Goal: Find specific page/section: Find specific page/section

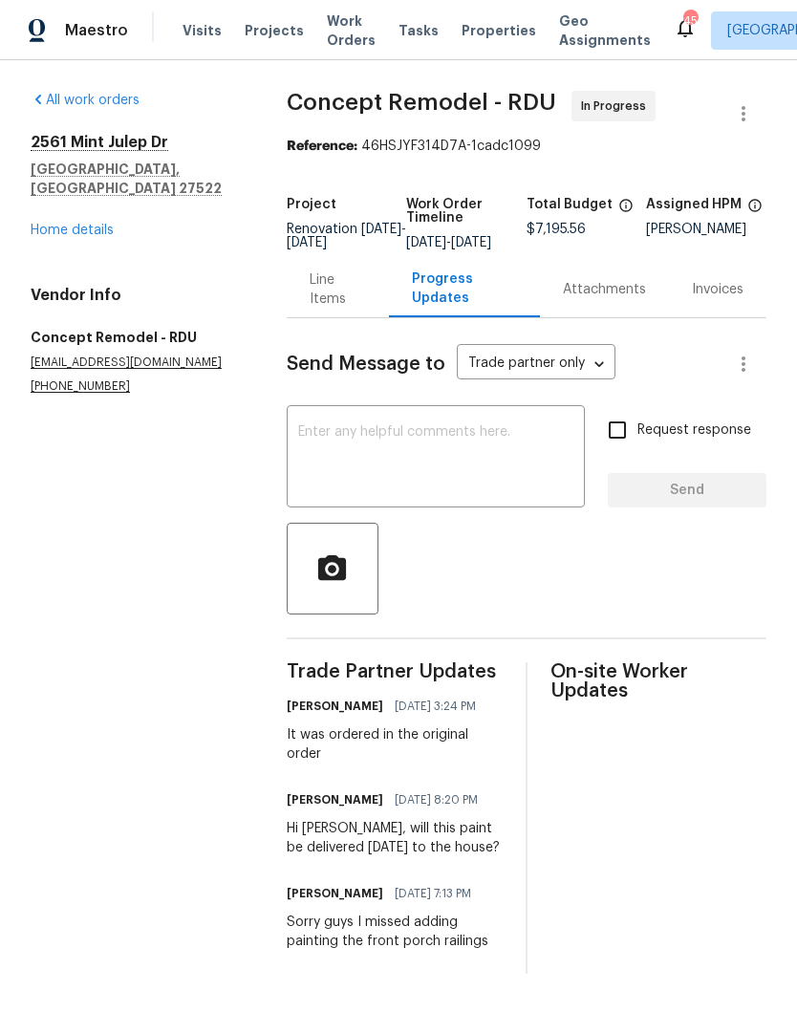
click at [75, 246] on div "All work orders 2561 Mint Julep Dr Creedmoor, NC 27522 Home details Vendor Info…" at bounding box center [136, 243] width 210 height 304
click at [96, 227] on div "All work orders 2561 Mint Julep Dr Creedmoor, NC 27522 Home details Vendor Info…" at bounding box center [136, 243] width 210 height 304
click at [113, 224] on link "Home details" at bounding box center [72, 230] width 83 height 13
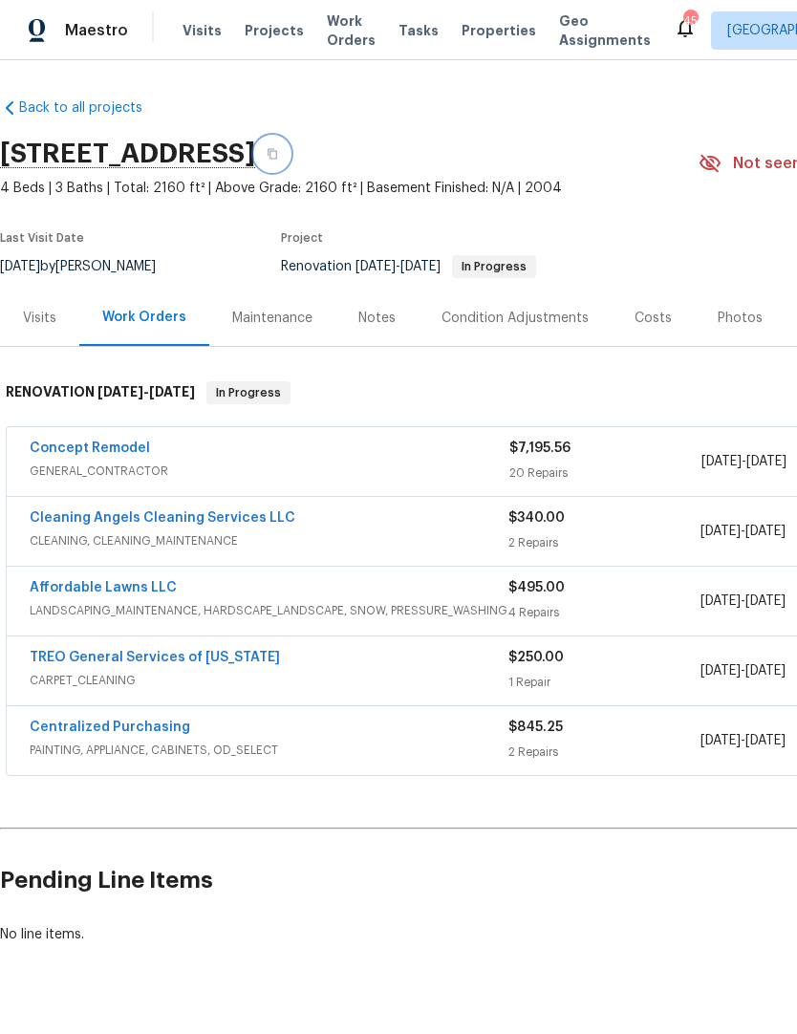
click at [289, 152] on button "button" at bounding box center [272, 154] width 34 height 34
click at [278, 153] on icon "button" at bounding box center [272, 153] width 11 height 11
